Goal: Task Accomplishment & Management: Contribute content

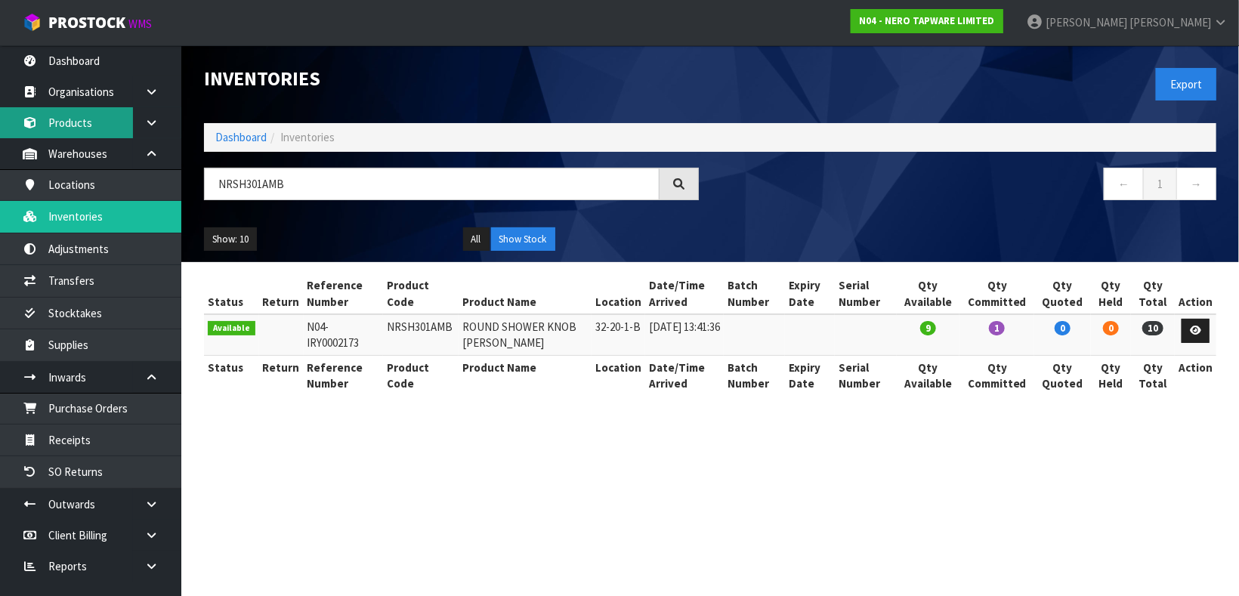
type input "NRSH301AMB"
click at [99, 137] on link "Products" at bounding box center [90, 122] width 181 height 31
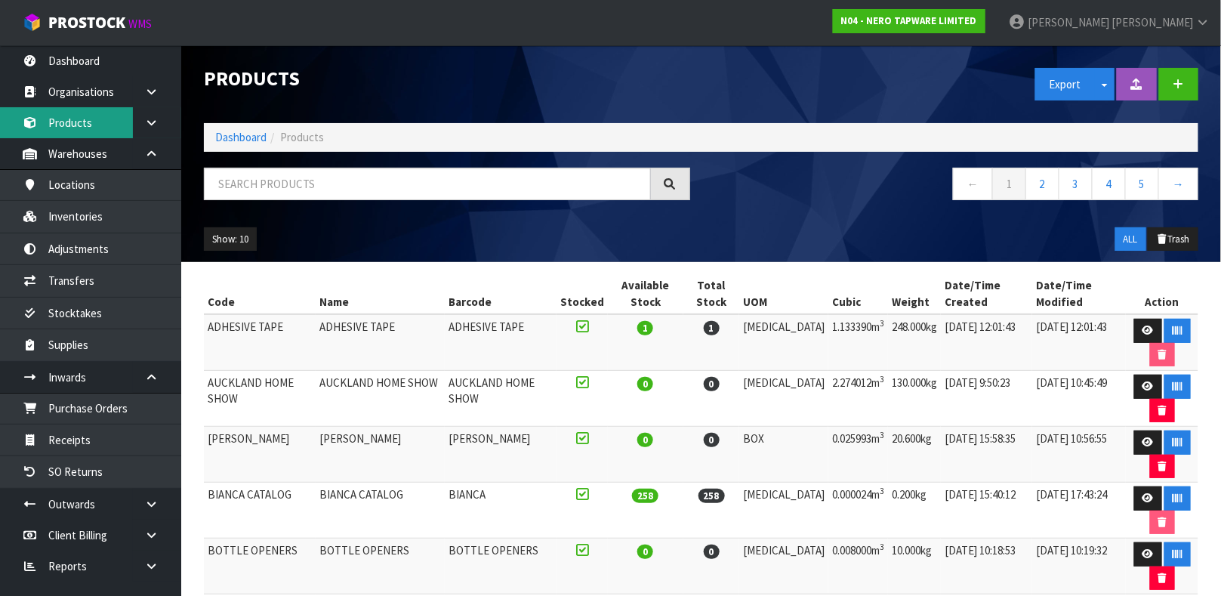
click at [0, 107] on link "Products" at bounding box center [90, 122] width 181 height 31
click at [249, 197] on input "text" at bounding box center [427, 184] width 447 height 32
type input "24D018BZ"
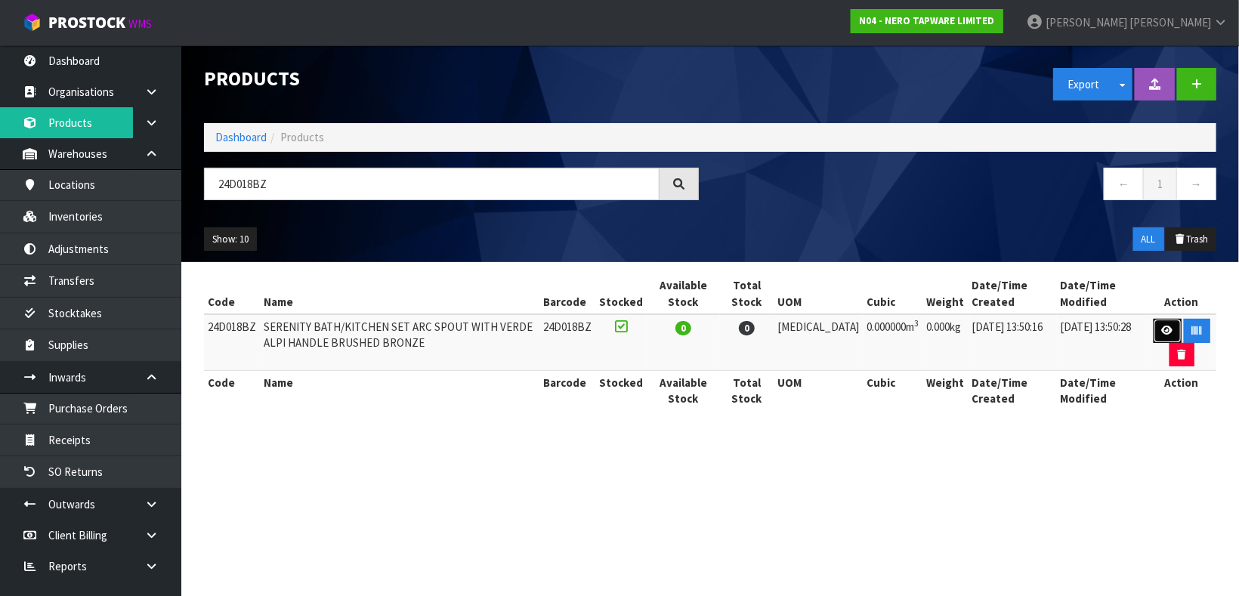
click at [1162, 326] on icon at bounding box center [1167, 331] width 11 height 10
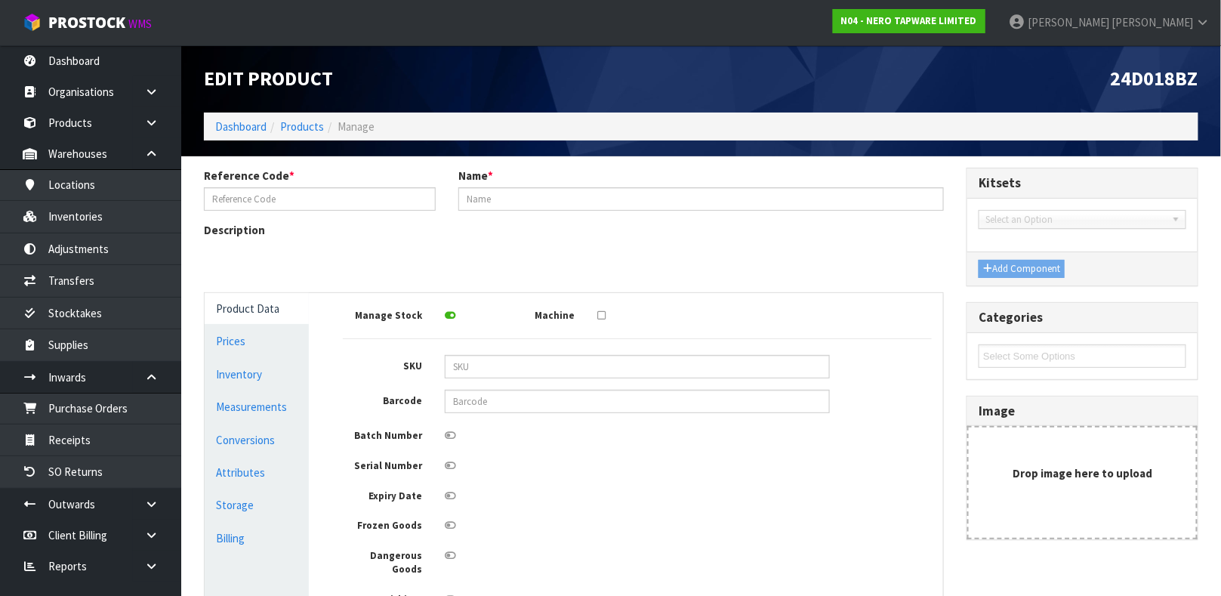
type input "24D018BZ"
type input "SERENITY BATH/KITCHEN SET ARC SPOUT WITH VERDE ALPI HANDLE BRUSHED BRONZE"
type input "0"
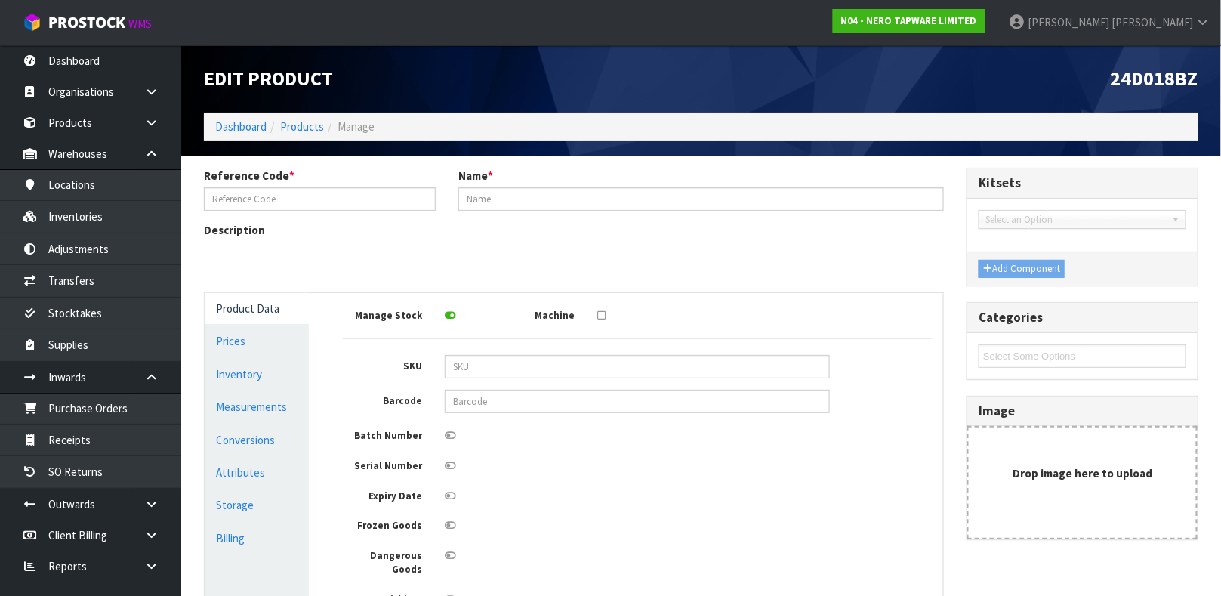
type input "0"
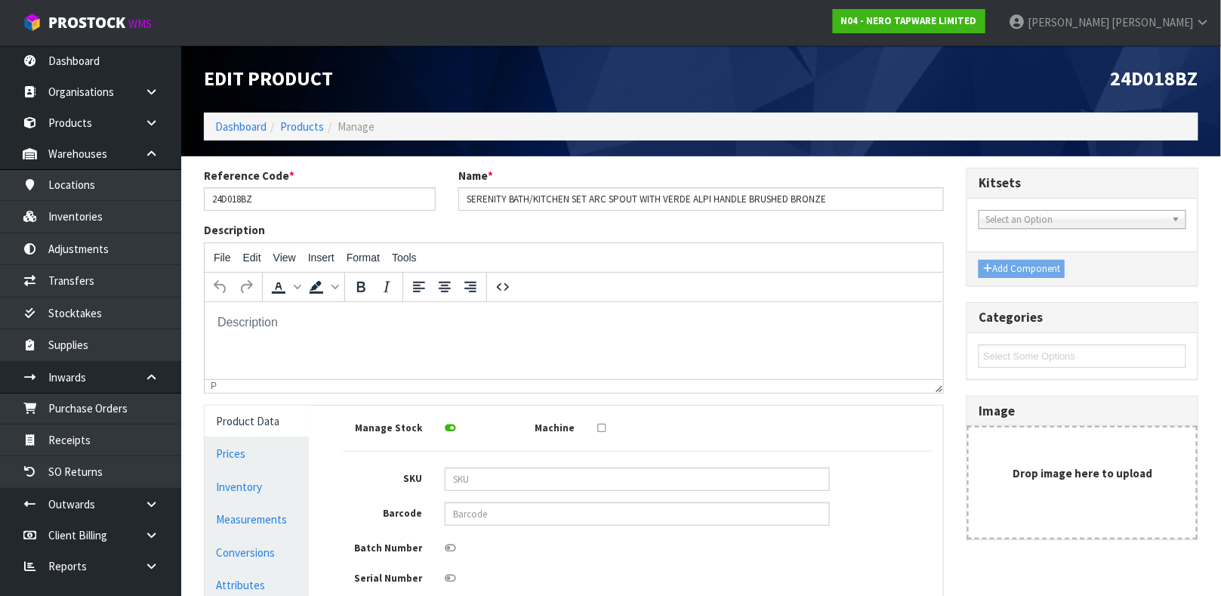
scroll to position [270, 0]
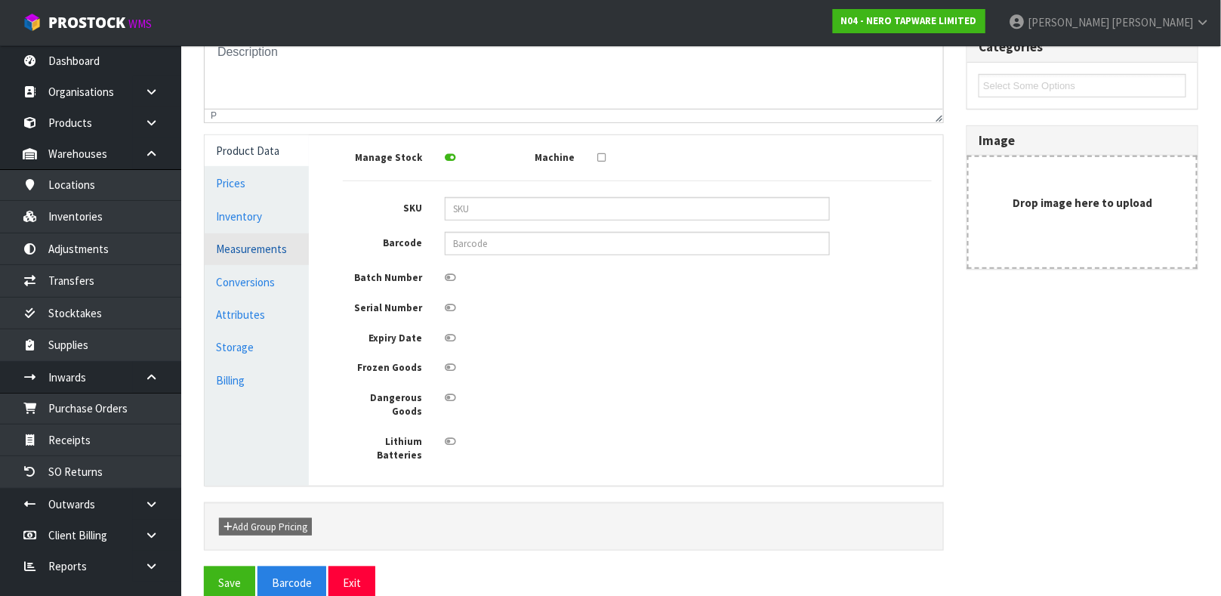
click at [251, 254] on link "Measurements" at bounding box center [257, 248] width 104 height 31
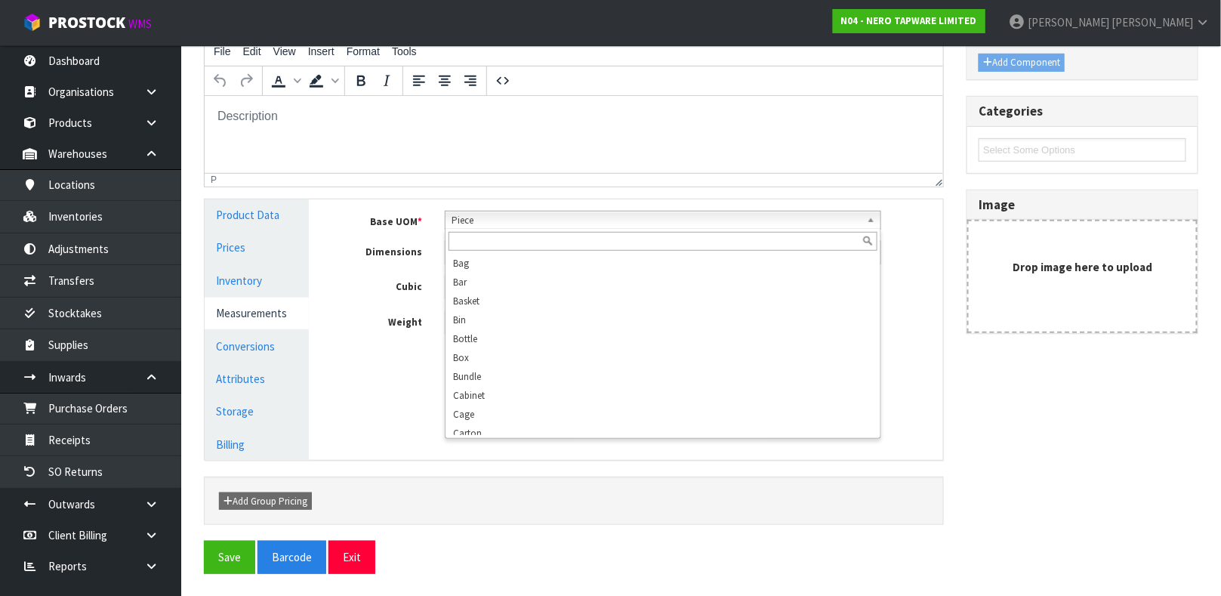
scroll to position [289, 0]
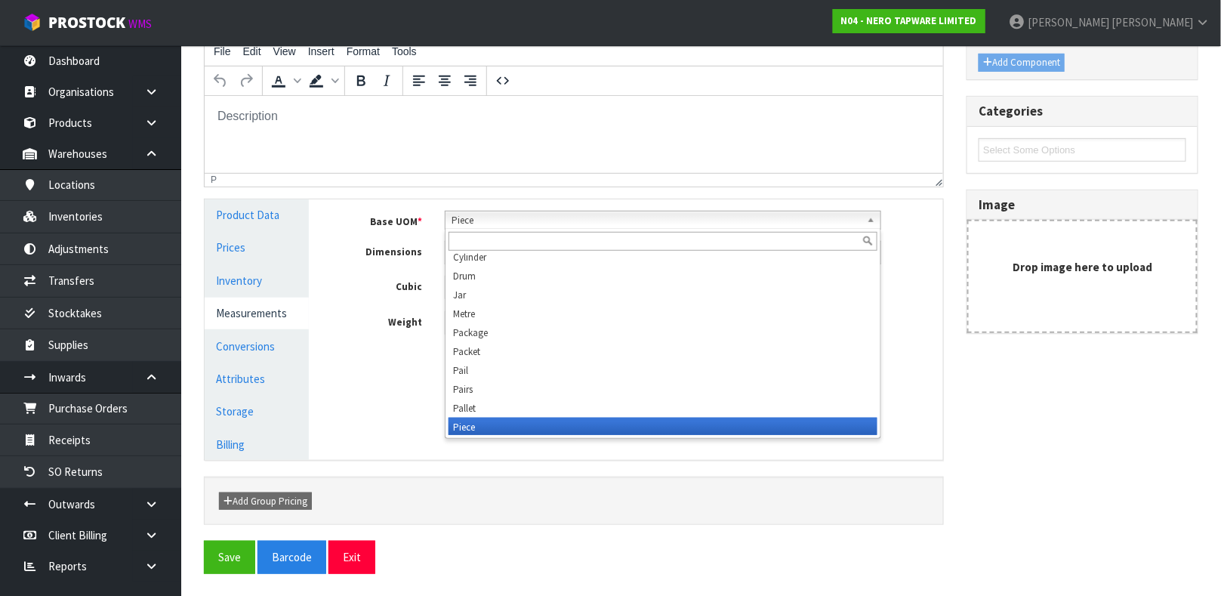
click at [488, 215] on span "Piece" at bounding box center [656, 221] width 409 height 18
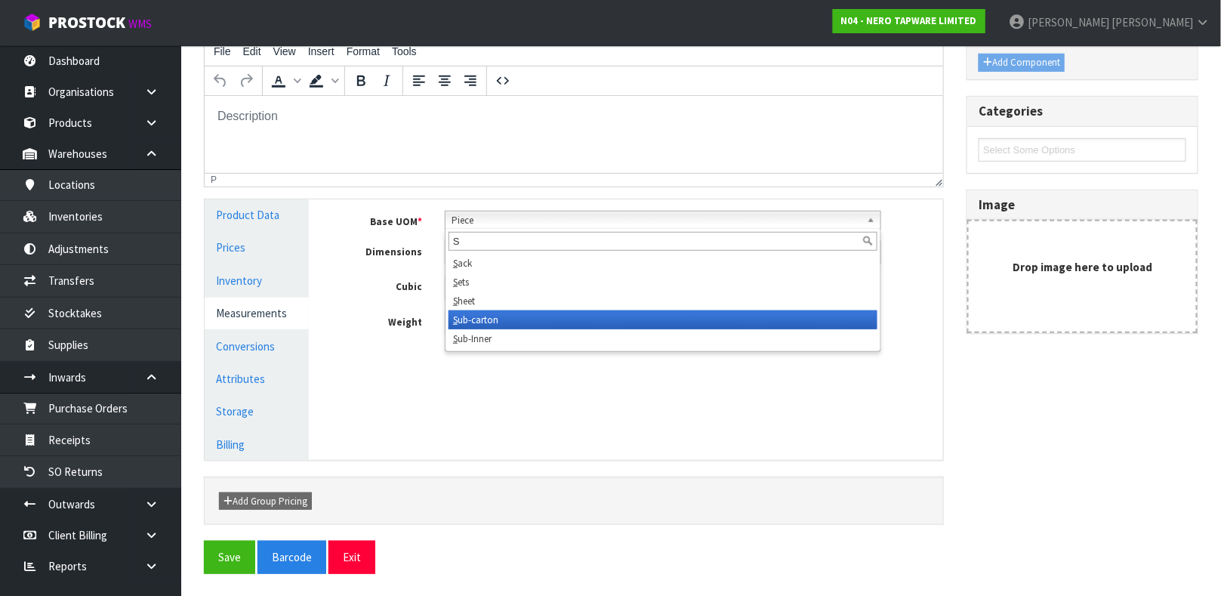
type input "S"
click at [505, 314] on li "S ub-carton" at bounding box center [663, 319] width 429 height 19
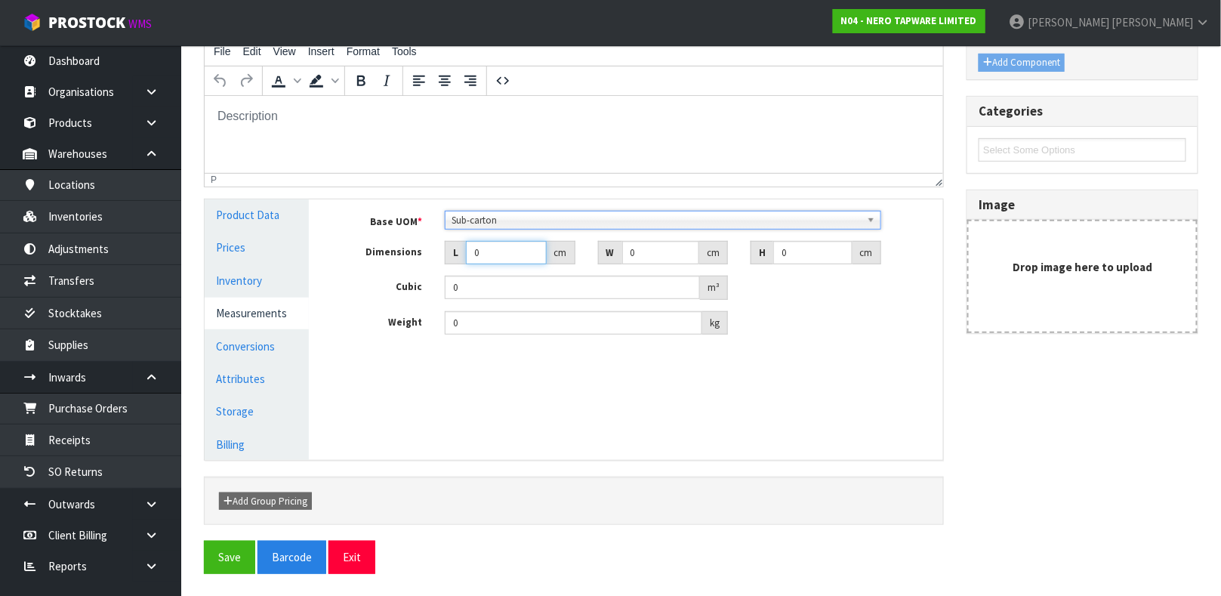
click at [492, 254] on input "0" at bounding box center [506, 252] width 81 height 23
type input "02"
type input "0.000001"
type input "0"
type input "27"
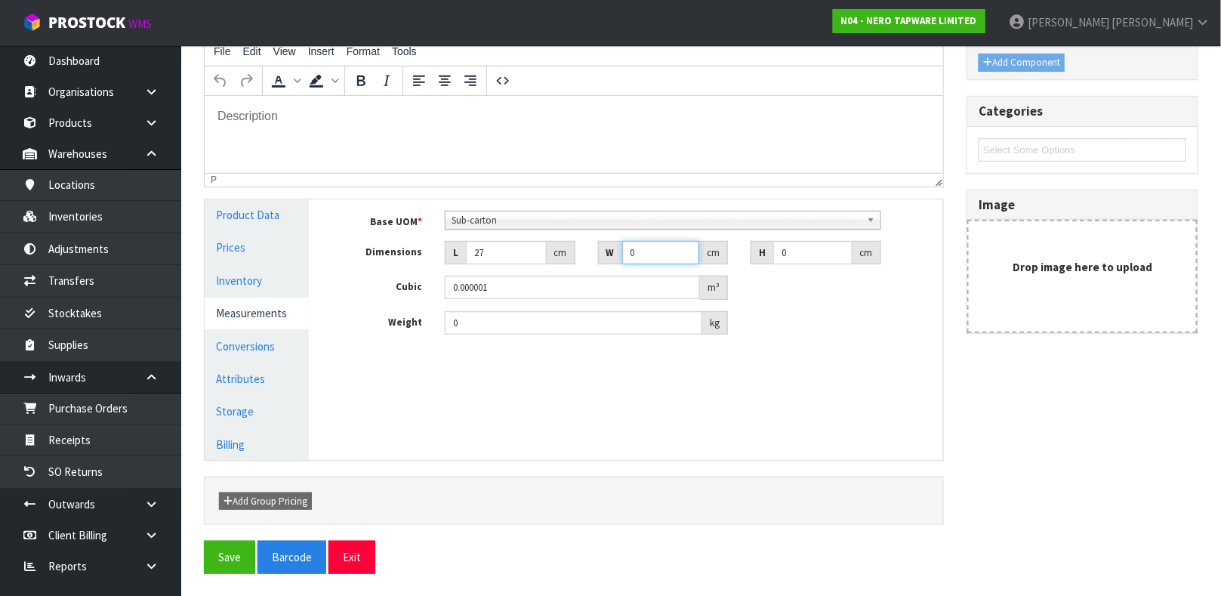
click at [645, 249] on input "0" at bounding box center [661, 252] width 78 height 23
type input "41"
click at [792, 250] on input "0" at bounding box center [812, 252] width 79 height 23
type input "1"
type input "0.001107"
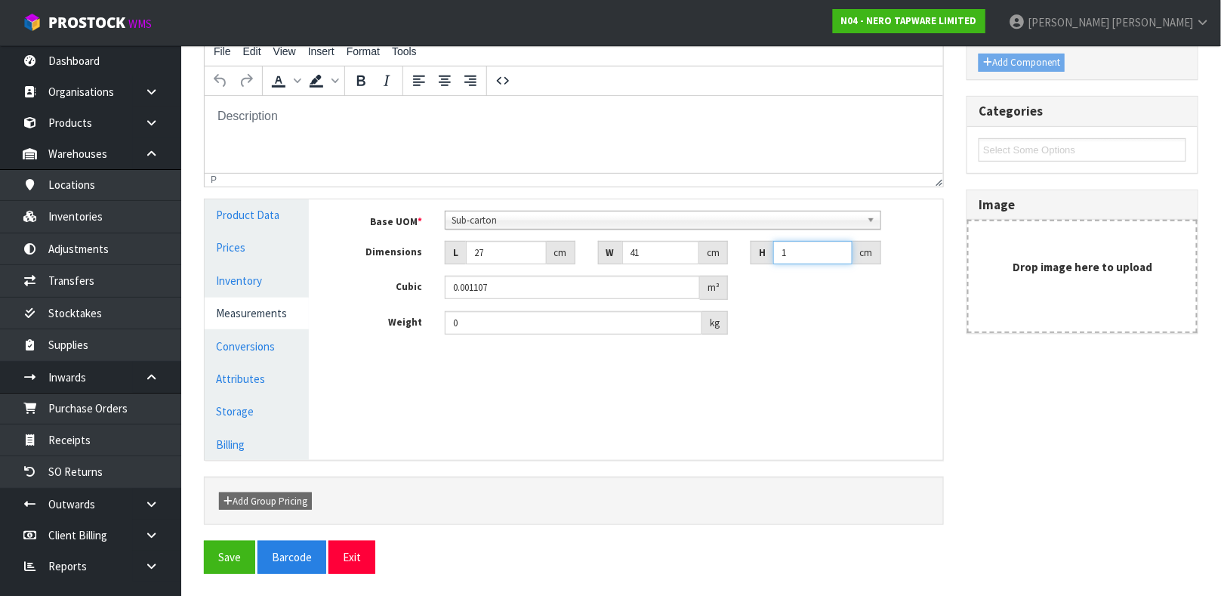
type input "15"
type input "0.016605"
type input "15"
click at [473, 323] on input "0" at bounding box center [574, 322] width 258 height 23
click at [239, 559] on button "Save" at bounding box center [229, 557] width 51 height 32
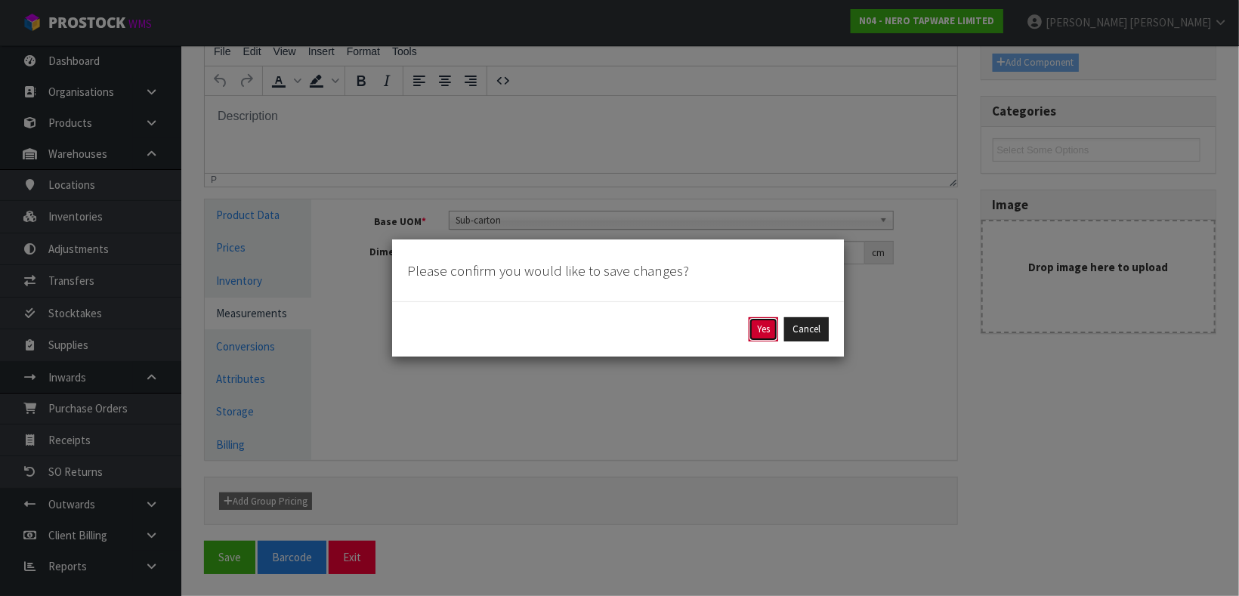
click at [761, 323] on button "Yes" at bounding box center [763, 329] width 29 height 24
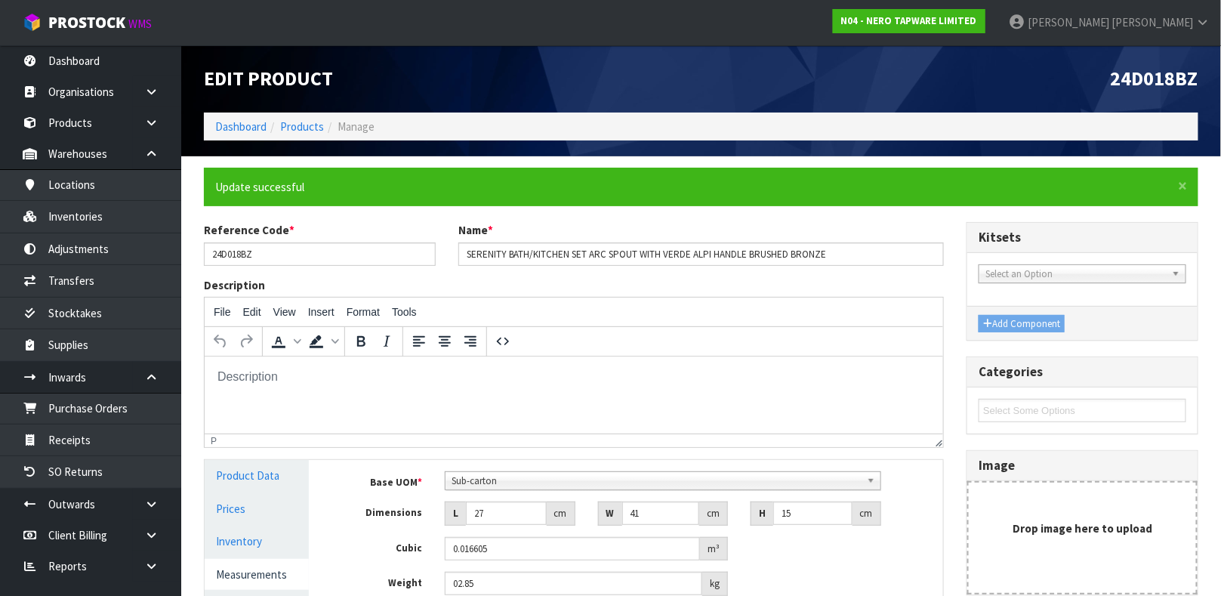
type input "2.85"
click at [96, 122] on link "Products" at bounding box center [90, 122] width 181 height 31
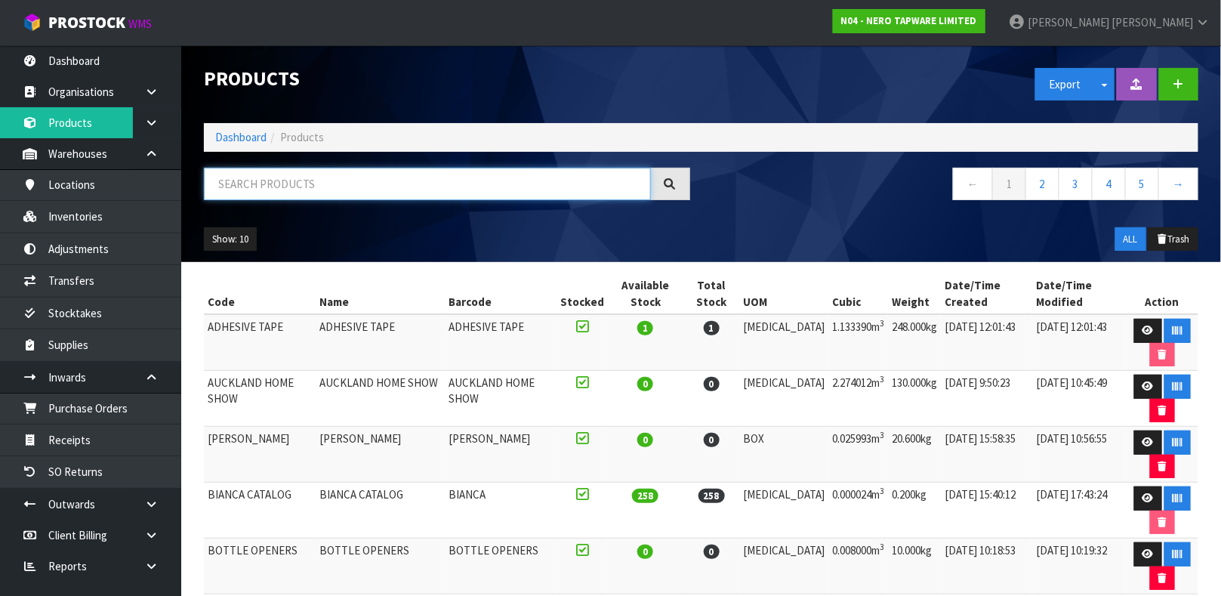
click at [234, 178] on input "text" at bounding box center [427, 184] width 447 height 32
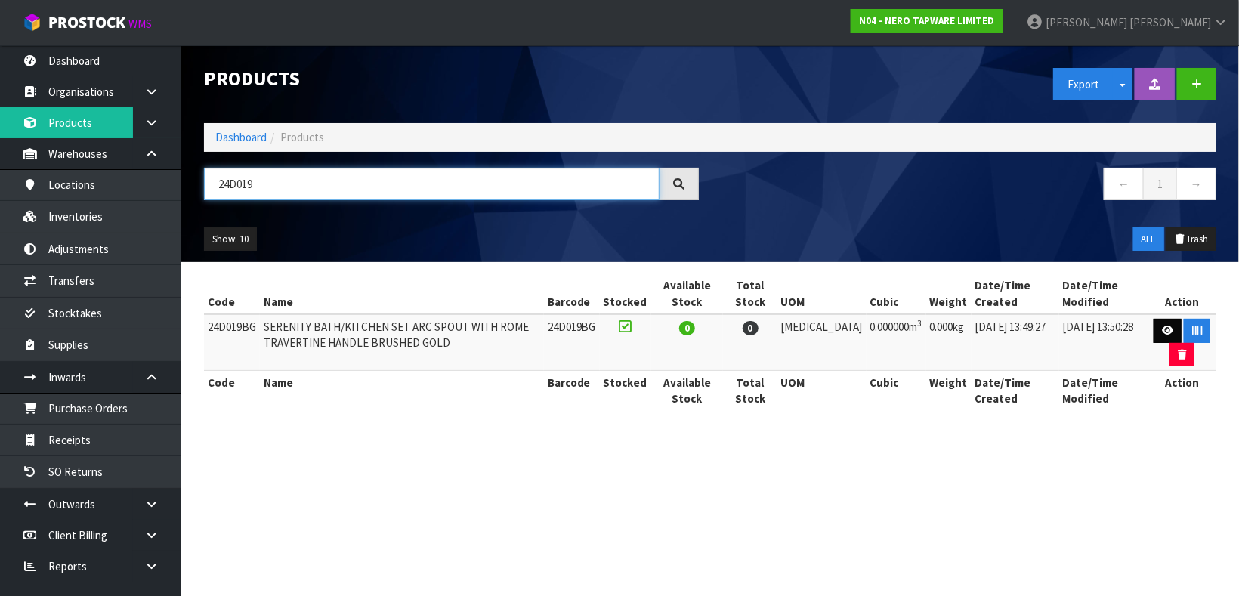
type input "24D019"
click at [1162, 333] on icon at bounding box center [1167, 331] width 11 height 10
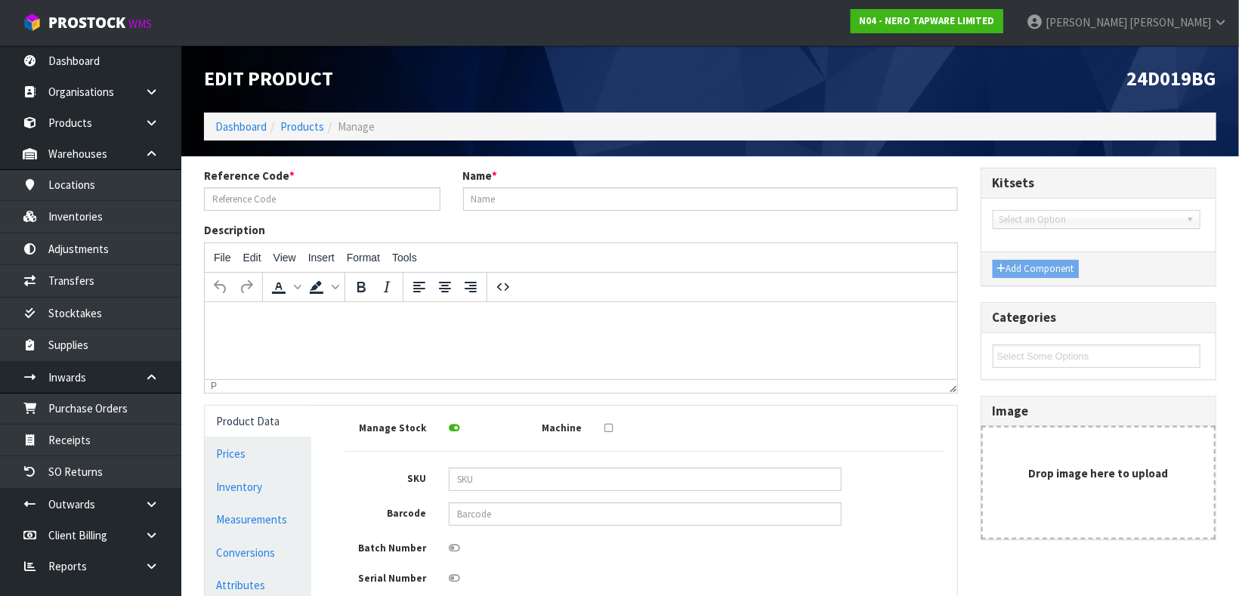
type input "24D019BG"
type input "SERENITY BATH/KITCHEN SET ARC SPOUT WITH ROME TRAVERTINE HANDLE BRUSHED GOLD"
type input "0"
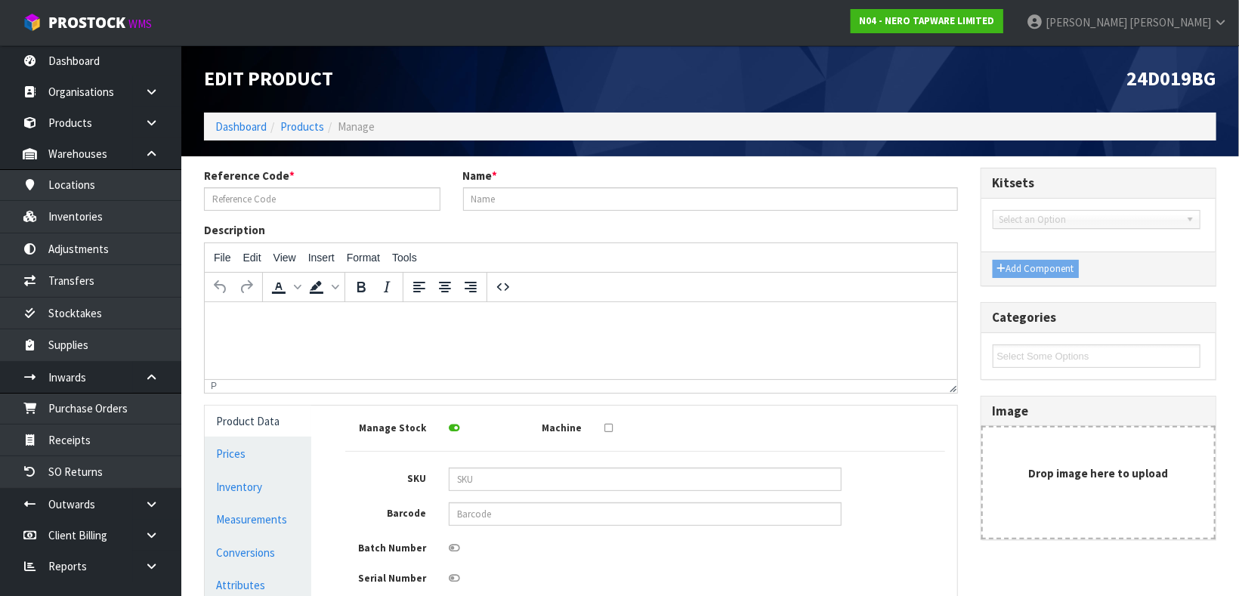
type input "0"
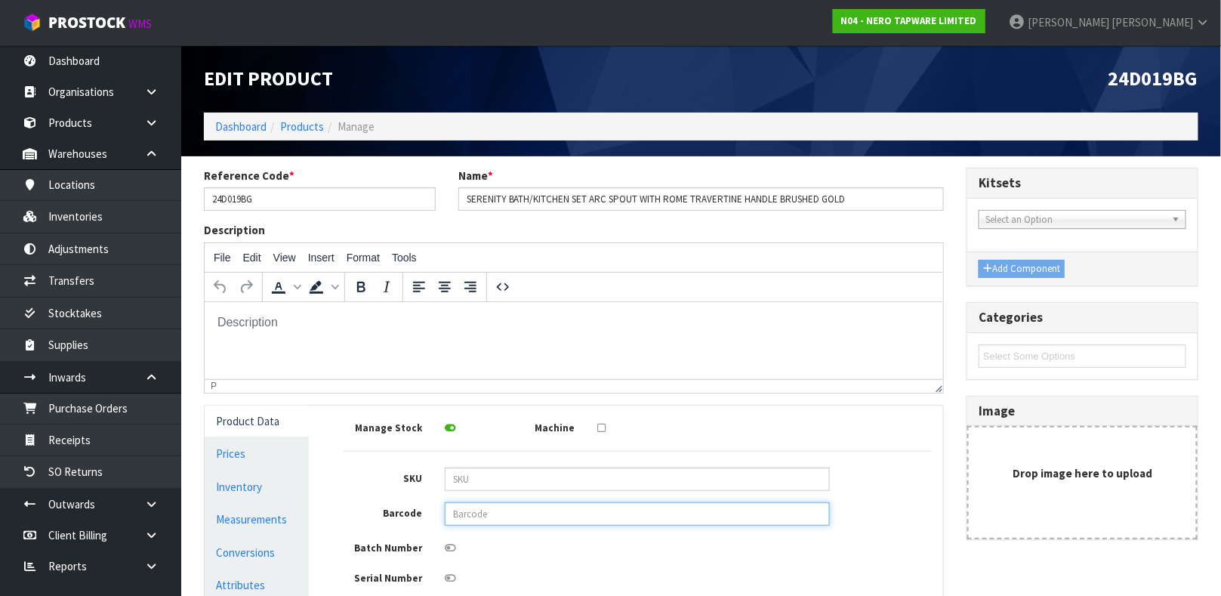
click at [525, 505] on input "text" at bounding box center [637, 513] width 385 height 23
type input "9355433074670"
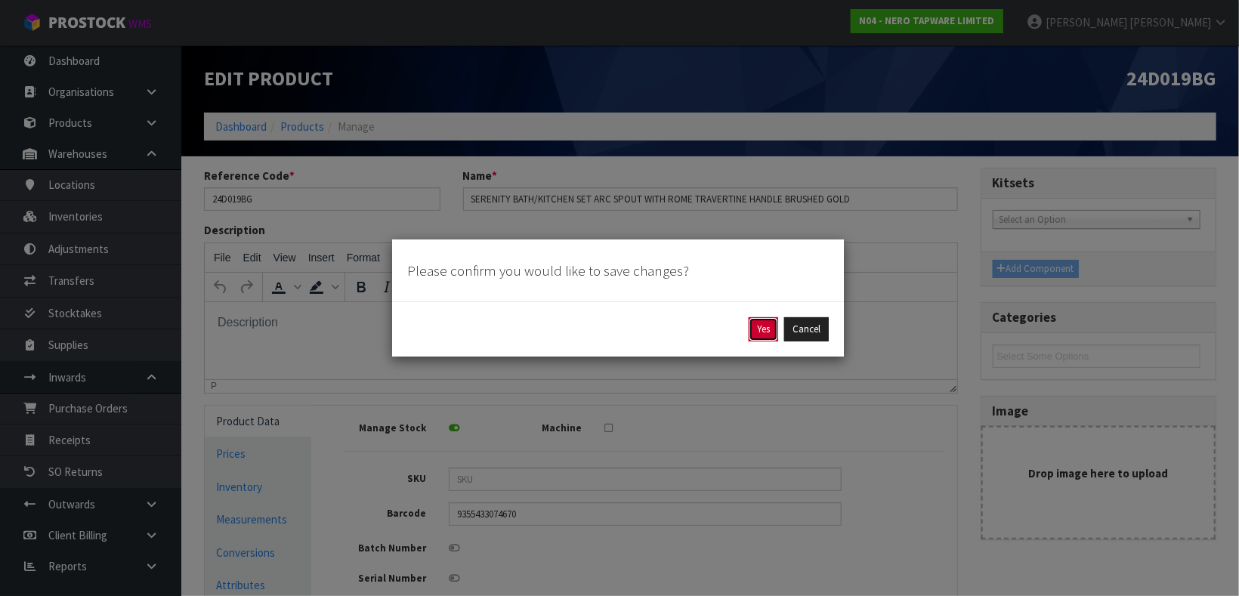
click at [767, 327] on button "Yes" at bounding box center [763, 329] width 29 height 24
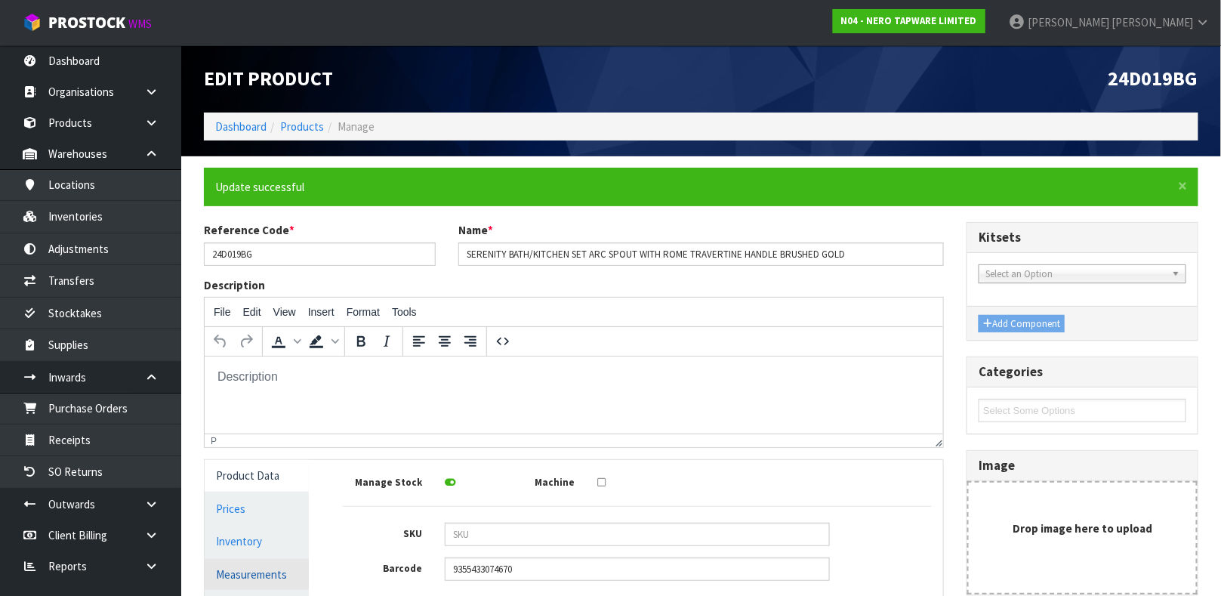
click at [258, 566] on link "Measurements" at bounding box center [257, 574] width 104 height 31
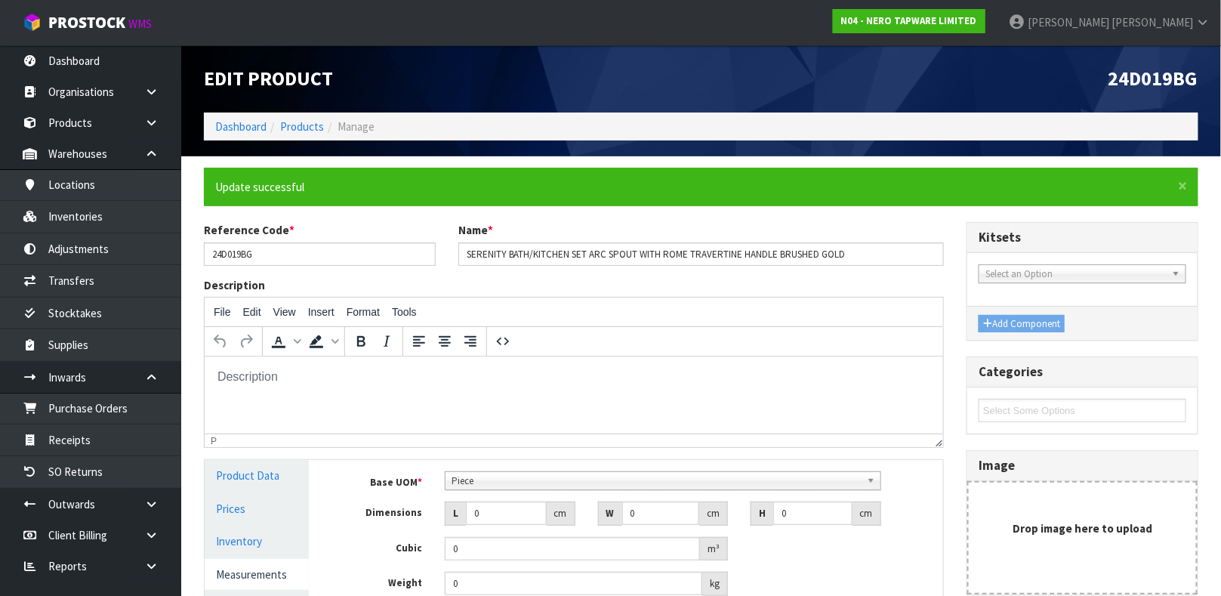
scroll to position [289, 0]
click at [465, 478] on span "Piece" at bounding box center [656, 481] width 409 height 18
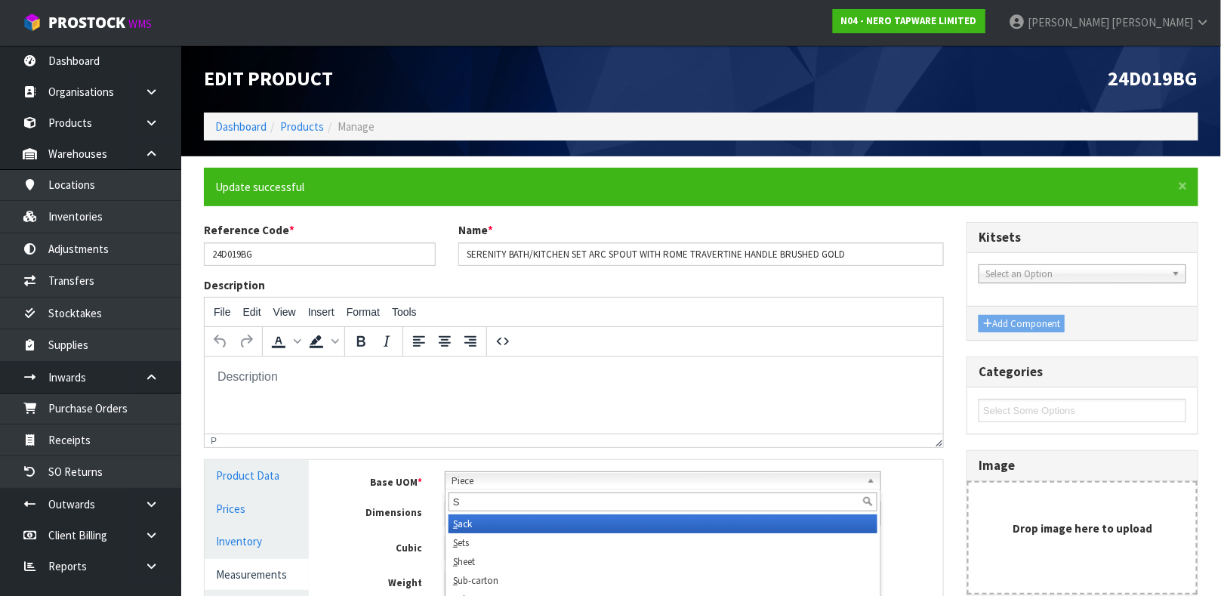
scroll to position [0, 0]
type input "SU"
click at [475, 523] on li "Su b-carton" at bounding box center [663, 523] width 429 height 19
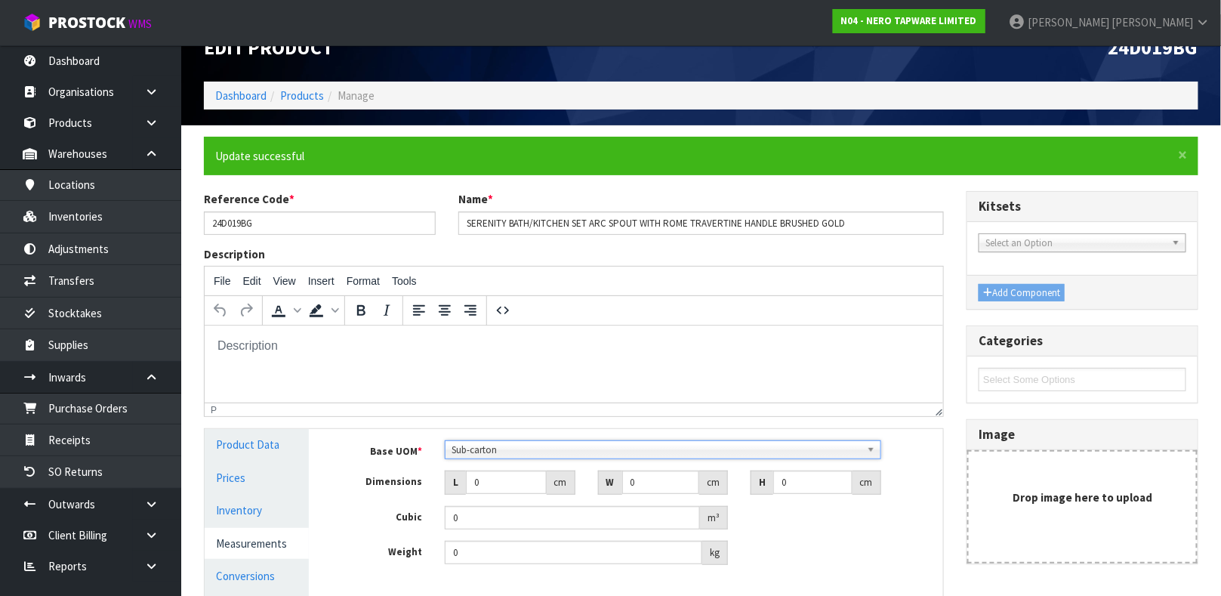
scroll to position [45, 0]
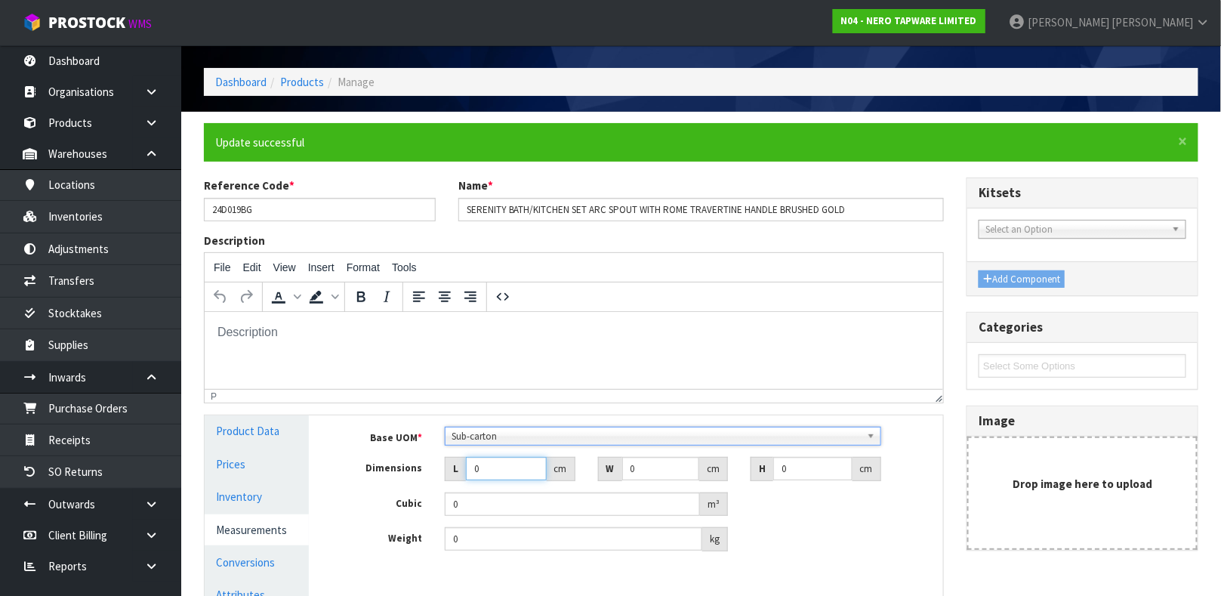
click at [483, 462] on input "0" at bounding box center [506, 468] width 81 height 23
type input "0.000001"
type input "36"
click at [637, 474] on input "0" at bounding box center [661, 468] width 78 height 23
type input "38"
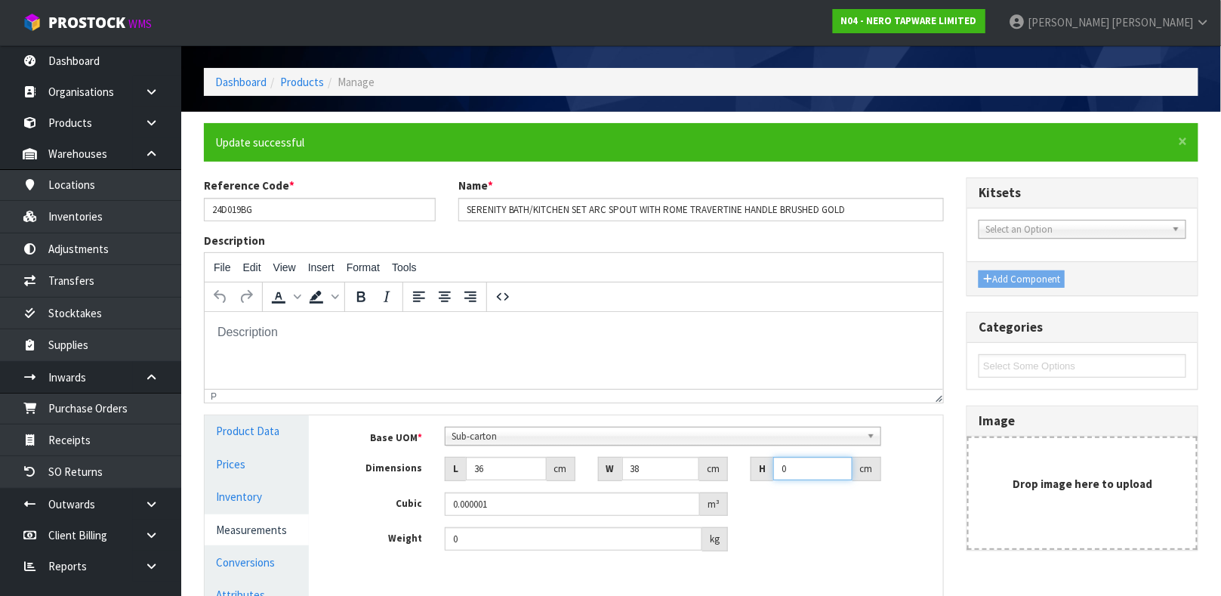
click at [797, 480] on input "0" at bounding box center [812, 468] width 79 height 23
type input "8"
type input "0.010944"
type input "8"
click at [486, 542] on input "0" at bounding box center [574, 538] width 258 height 23
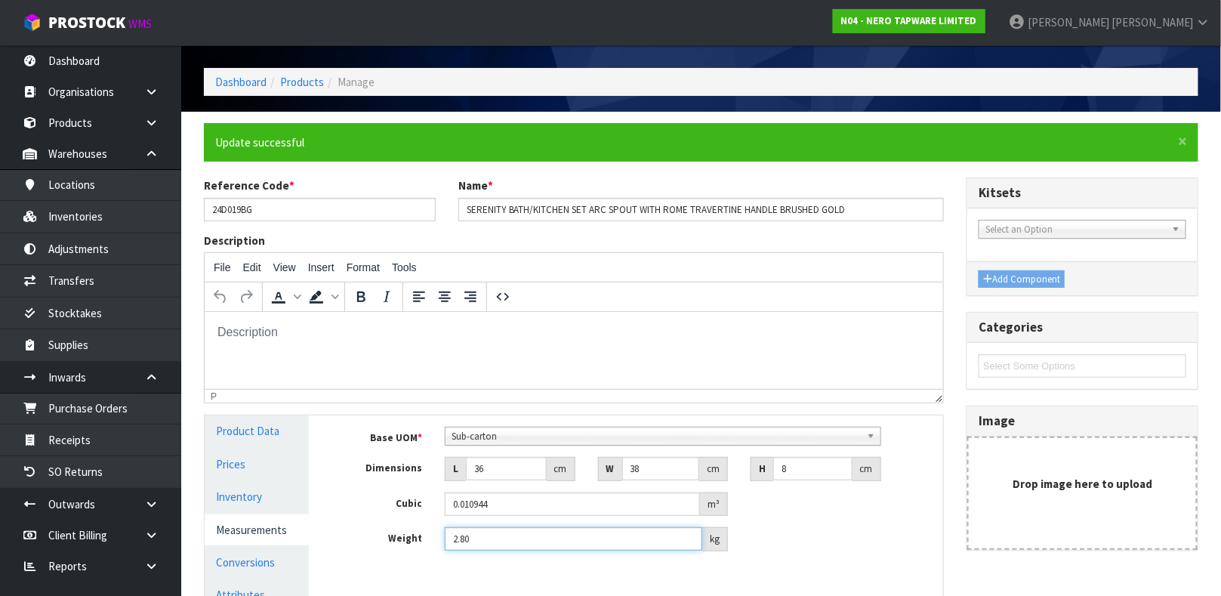
scroll to position [261, 0]
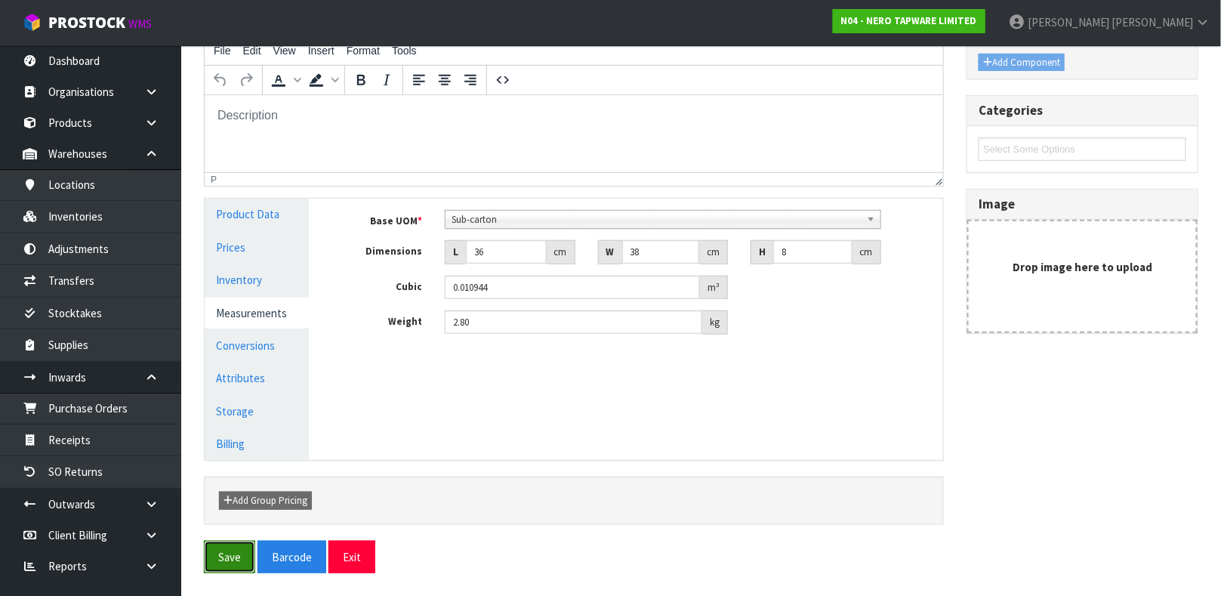
click at [227, 554] on button "Save" at bounding box center [229, 557] width 51 height 32
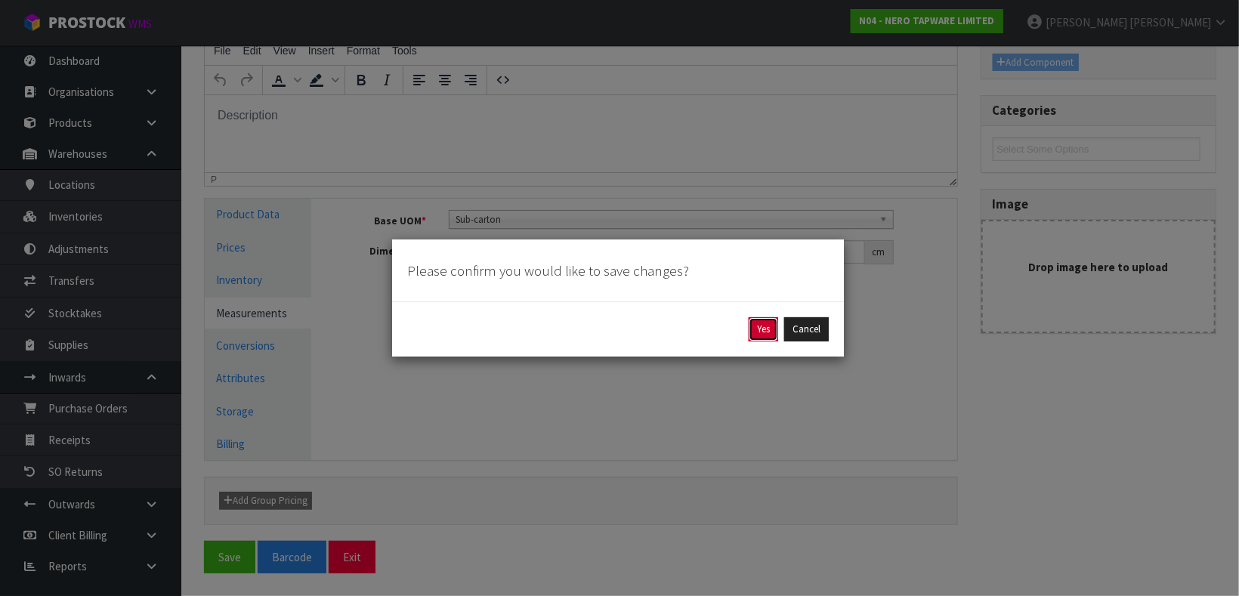
click at [758, 330] on button "Yes" at bounding box center [763, 329] width 29 height 24
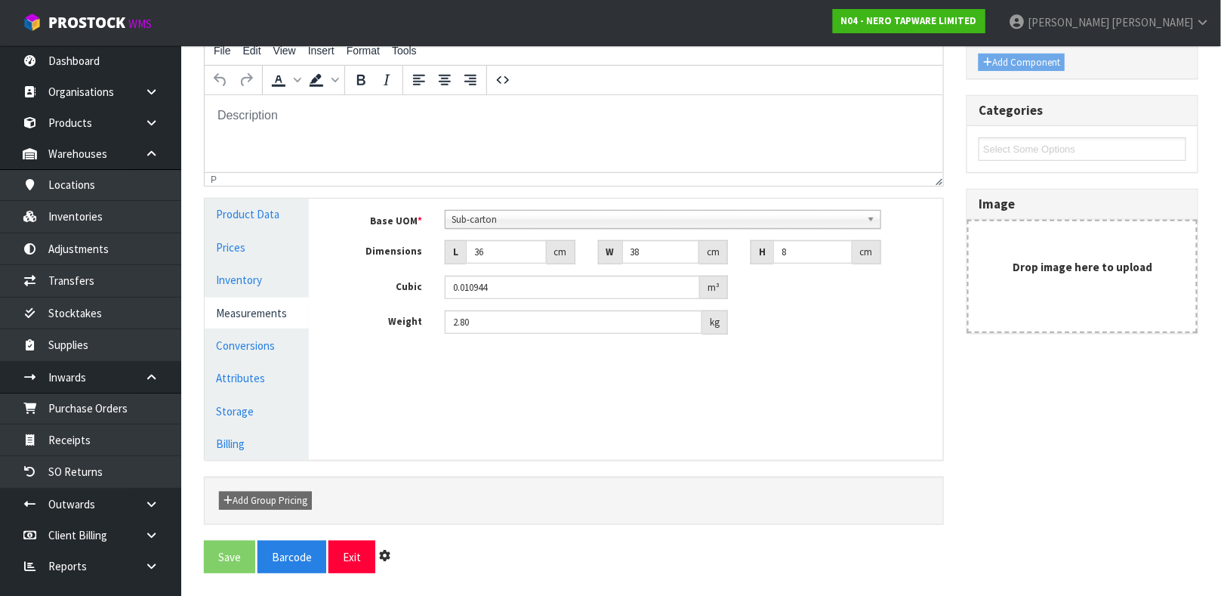
scroll to position [0, 0]
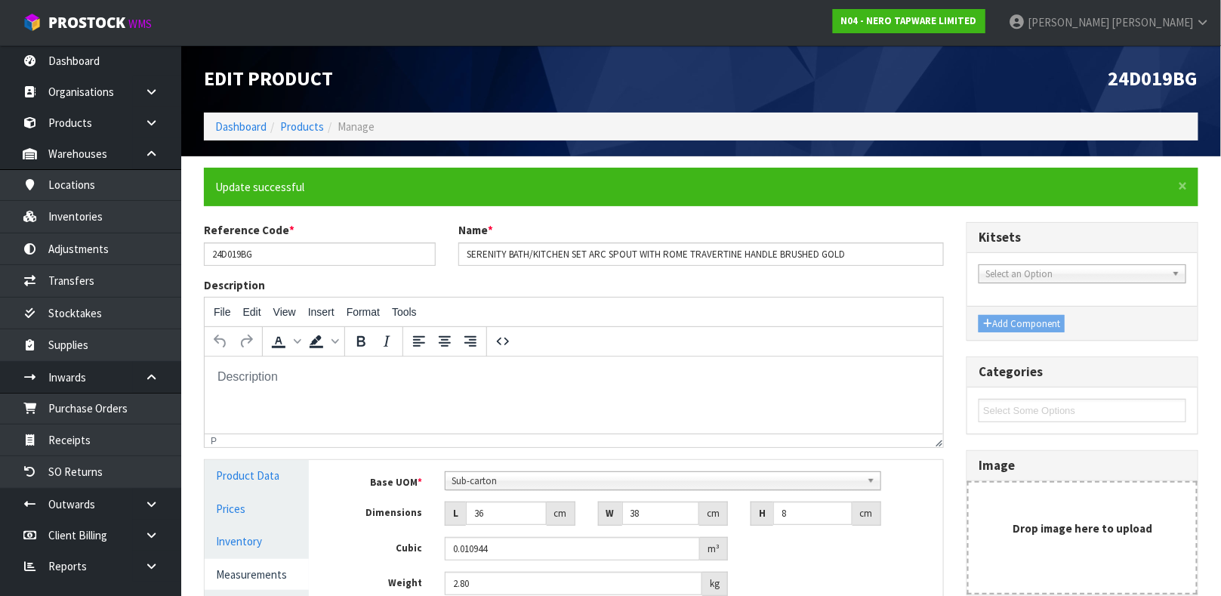
type input "2.8"
click at [71, 114] on link "Products" at bounding box center [90, 122] width 181 height 31
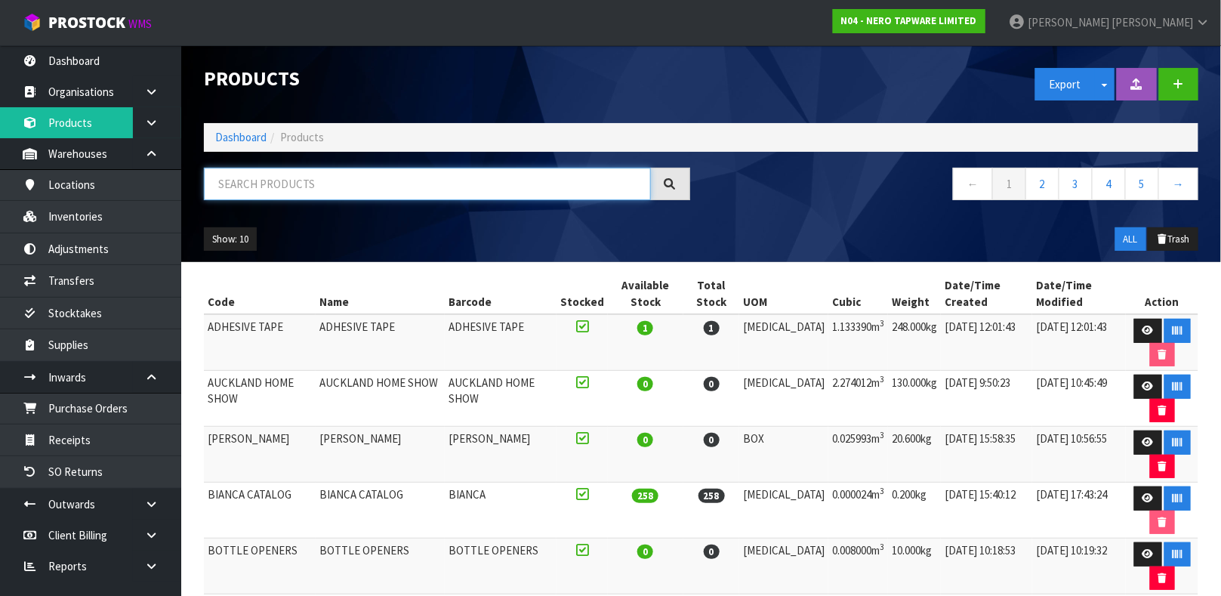
click at [301, 191] on input "text" at bounding box center [427, 184] width 447 height 32
type input "9355433074670"
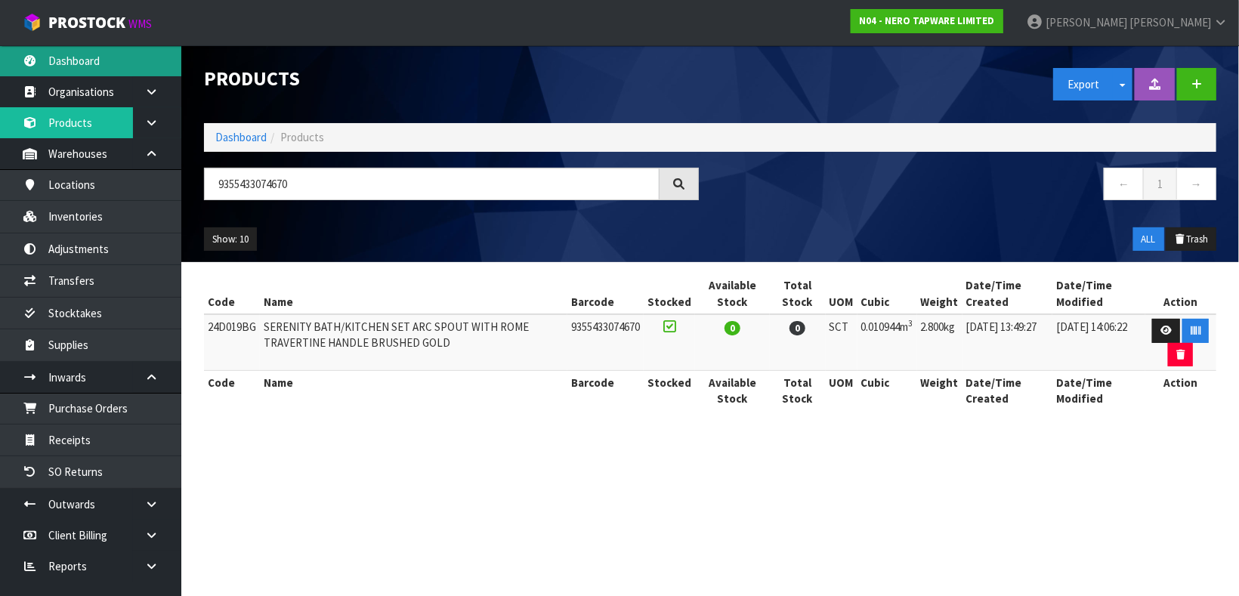
click at [124, 55] on link "Dashboard" at bounding box center [90, 60] width 181 height 31
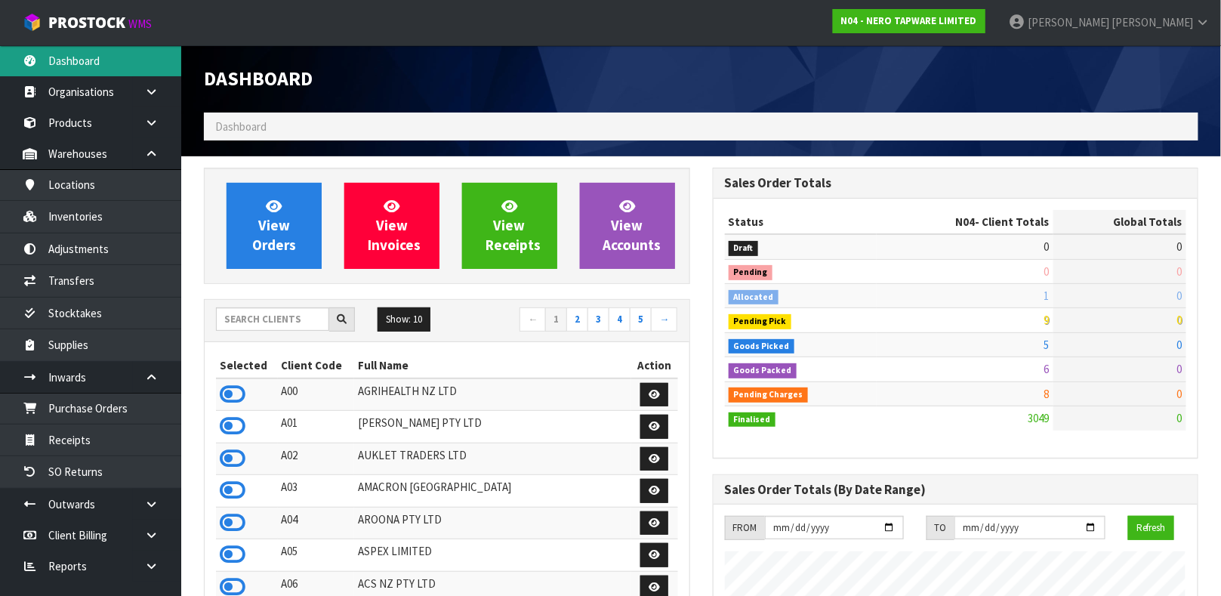
scroll to position [1212, 508]
